Goal: Transaction & Acquisition: Purchase product/service

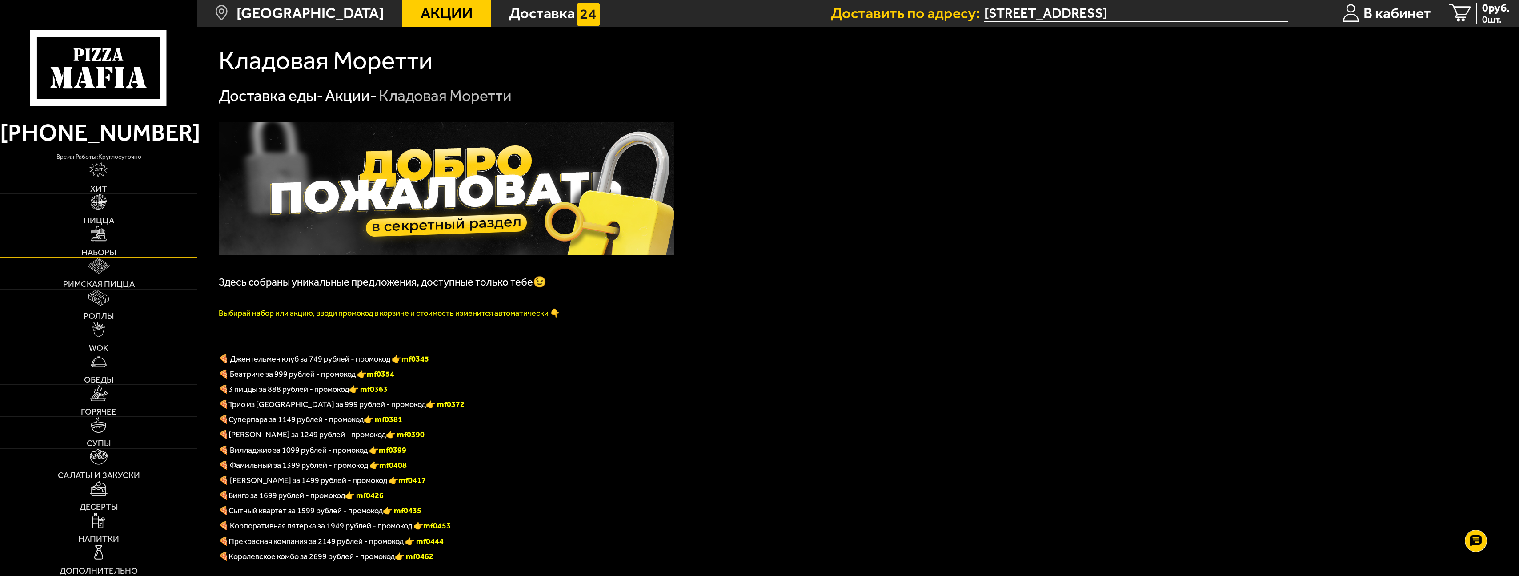
click at [110, 248] on span "Наборы" at bounding box center [98, 252] width 35 height 8
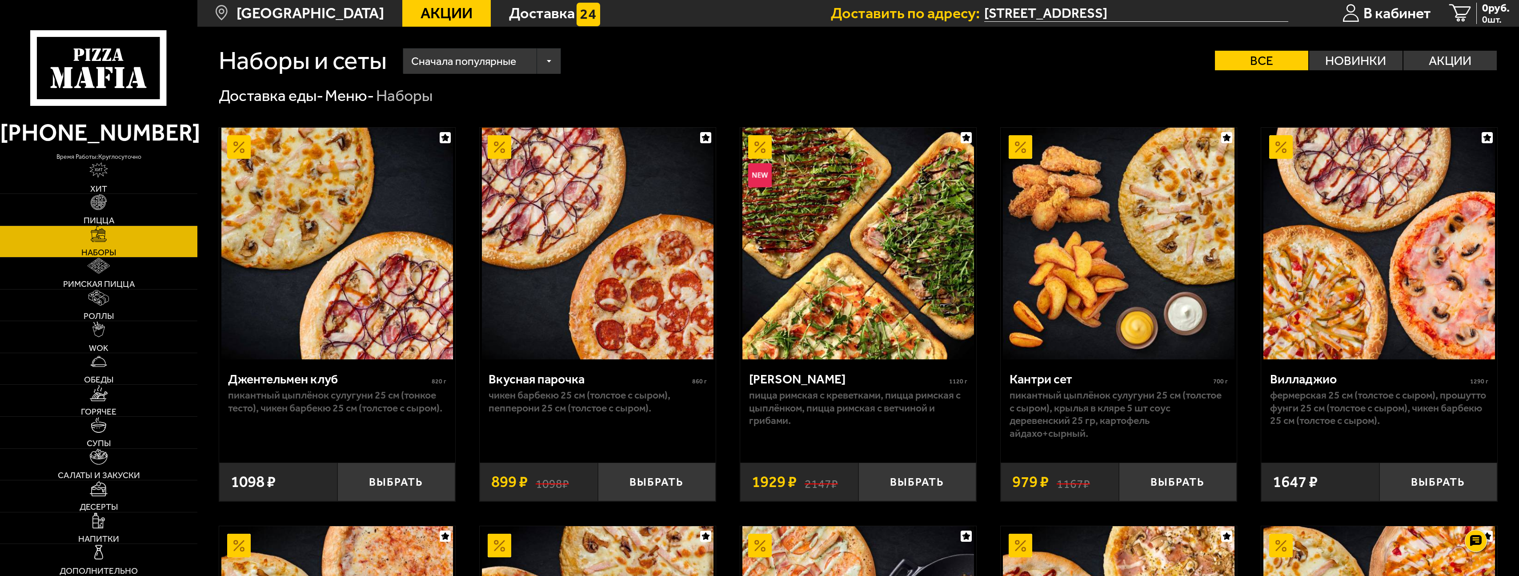
click at [421, 6] on span "Акции" at bounding box center [447, 13] width 52 height 15
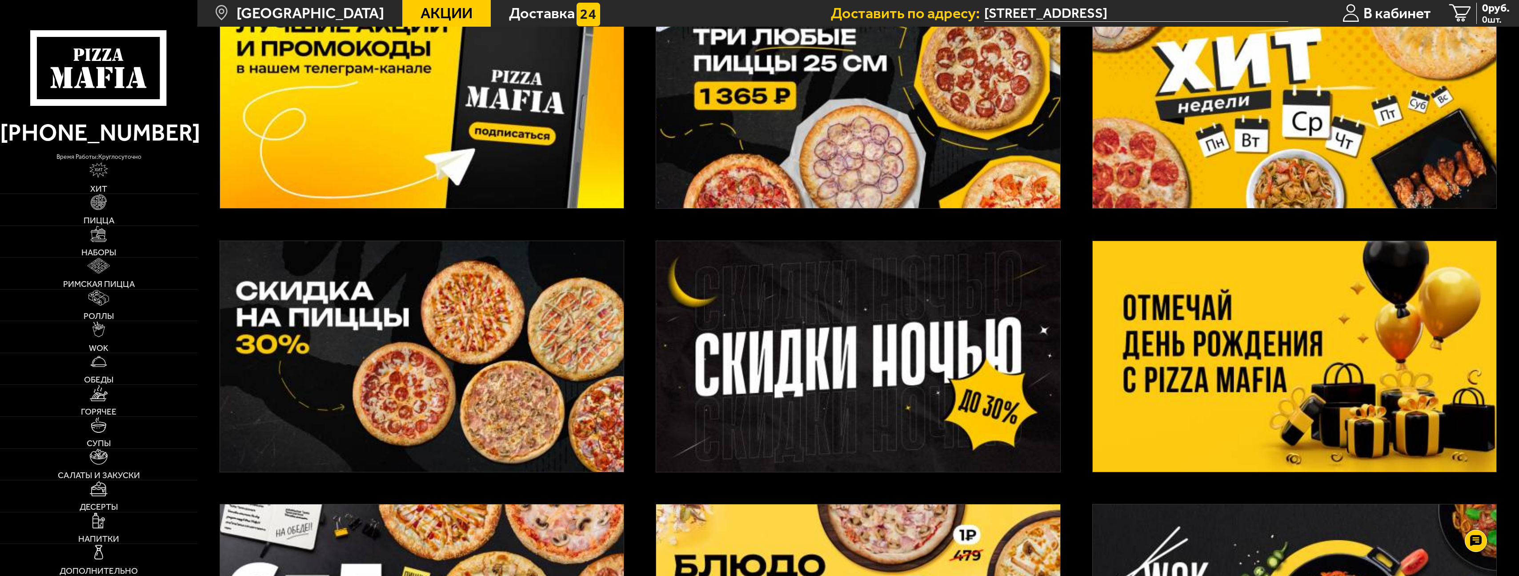
scroll to position [178, 0]
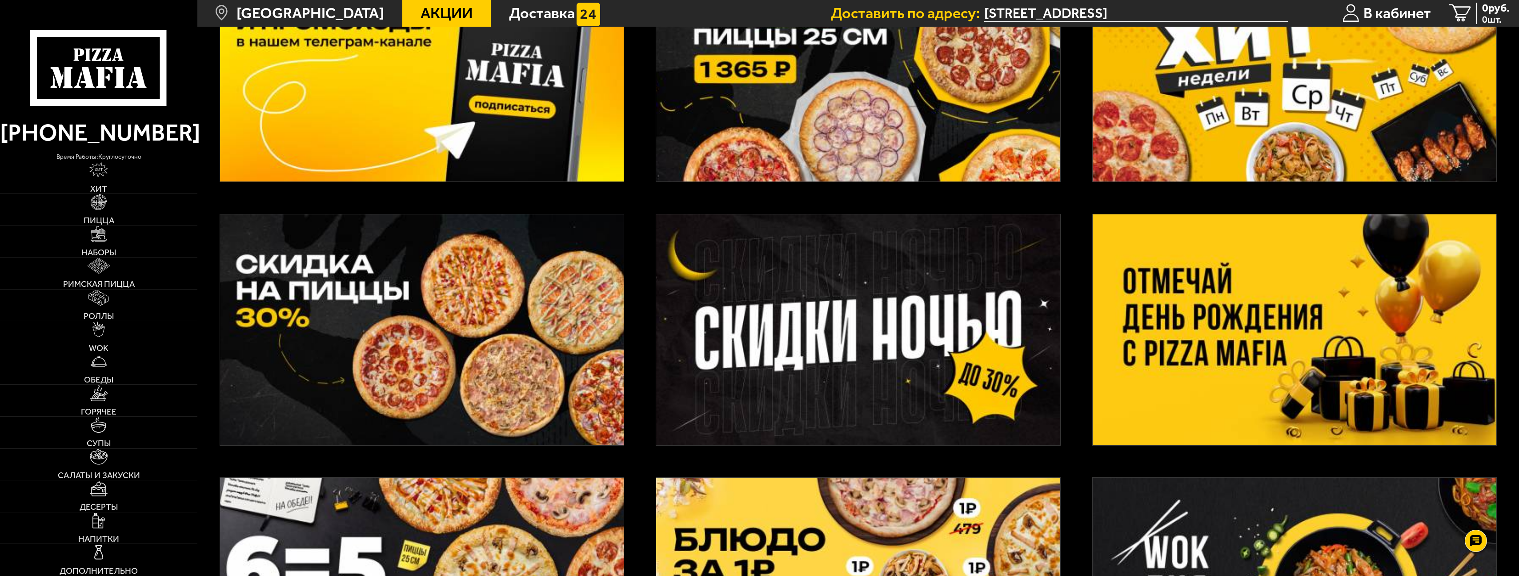
click at [780, 347] on img at bounding box center [858, 329] width 404 height 231
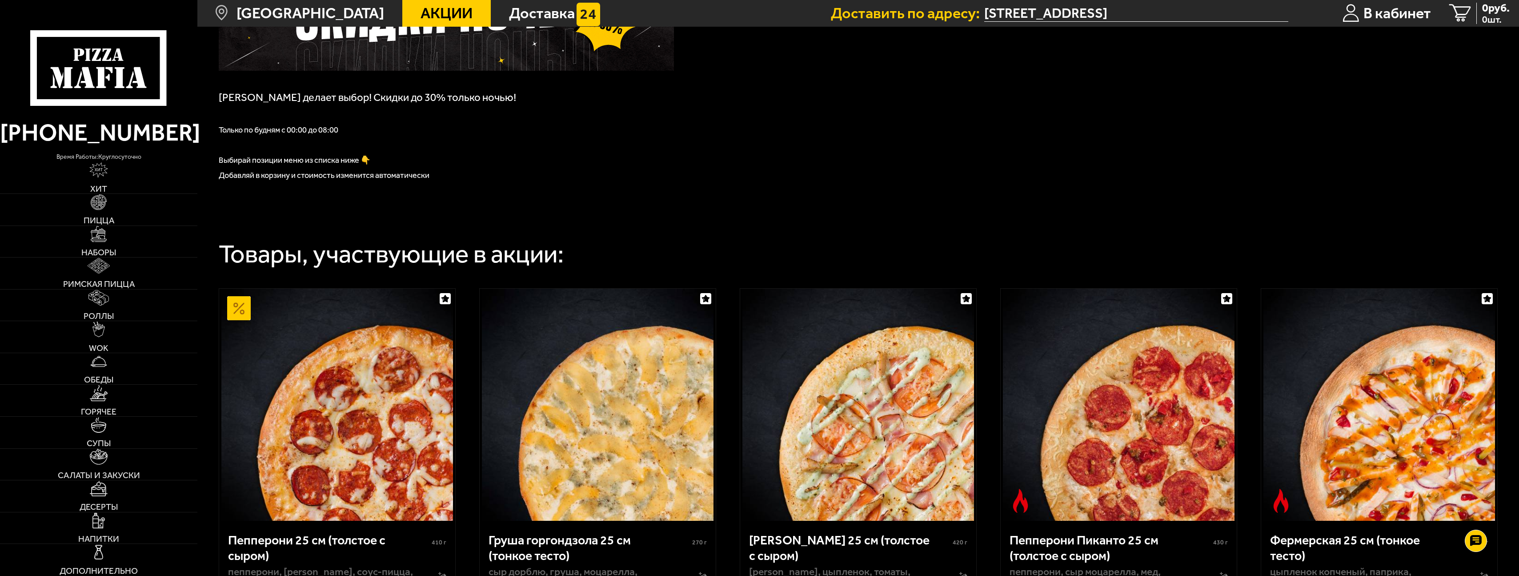
scroll to position [163, 0]
